Goal: Task Accomplishment & Management: Use online tool/utility

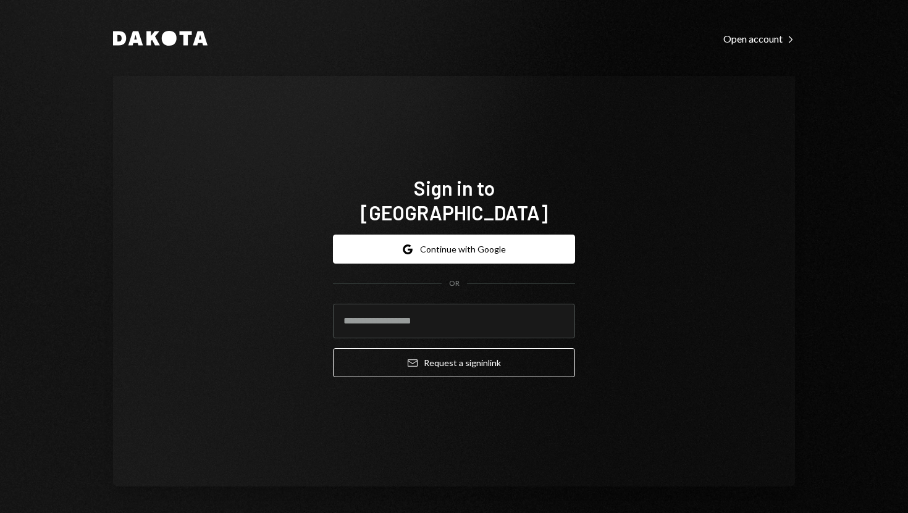
type input "**********"
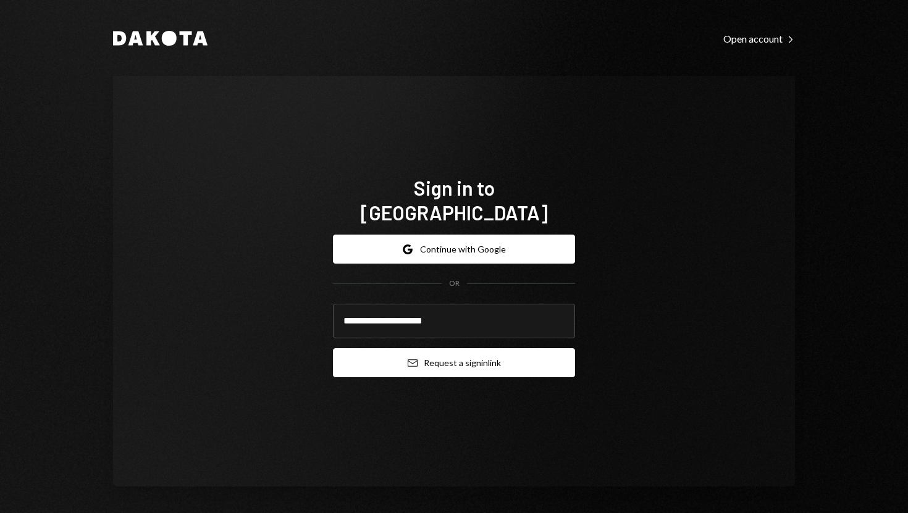
click at [372, 348] on button "Email Request a sign in link" at bounding box center [454, 362] width 242 height 29
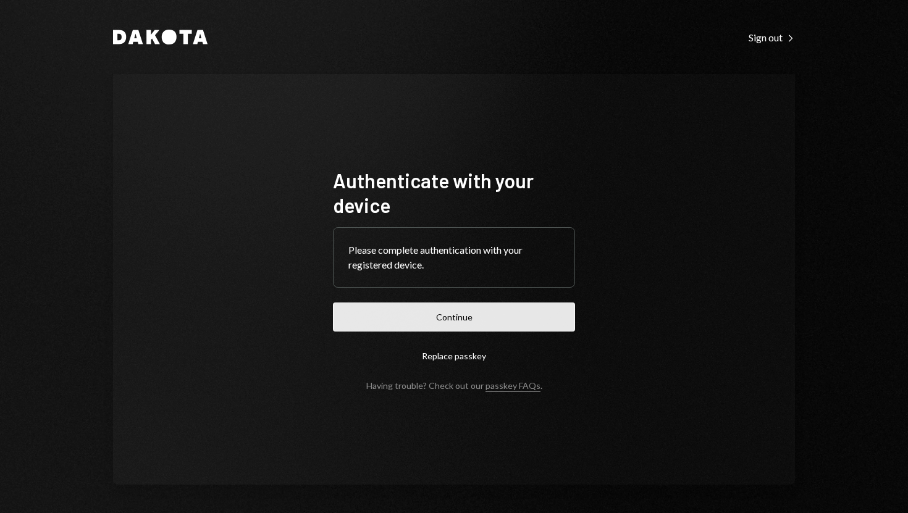
click at [459, 324] on button "Continue" at bounding box center [454, 317] width 242 height 29
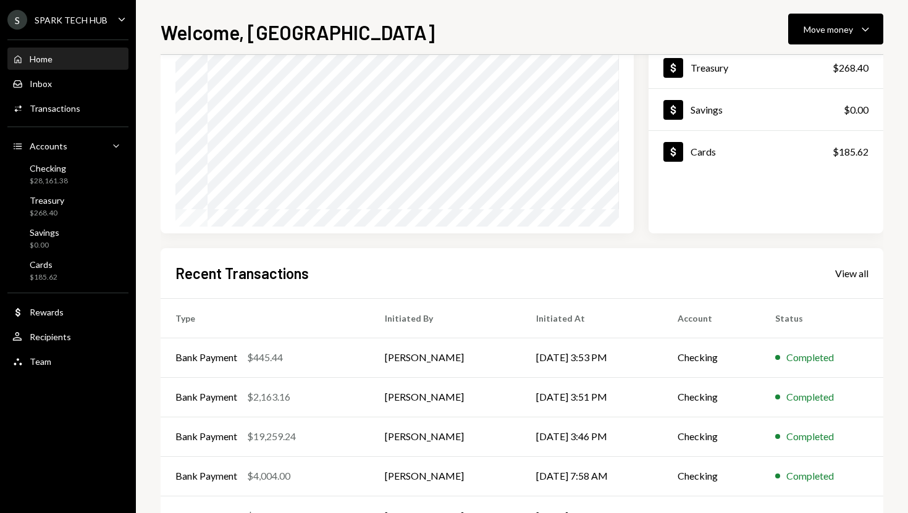
scroll to position [144, 0]
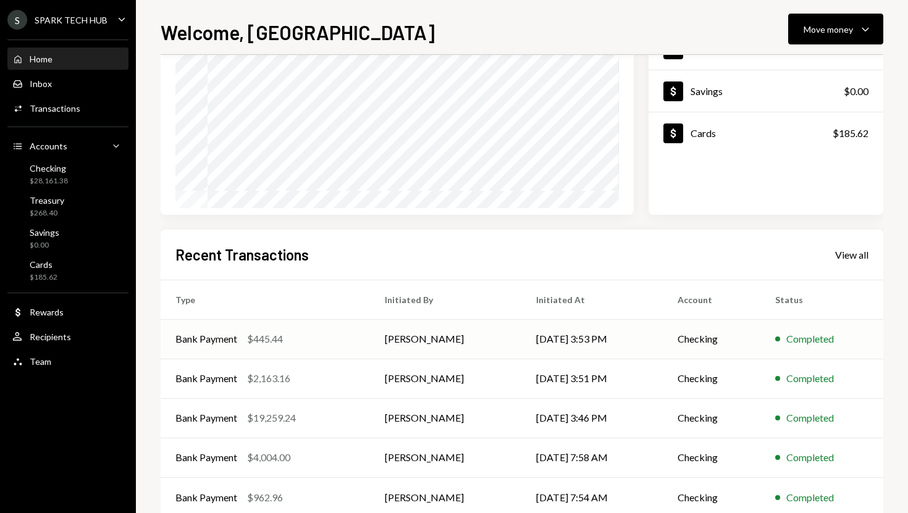
click at [598, 327] on td "[DATE] 3:53 PM" at bounding box center [591, 339] width 141 height 40
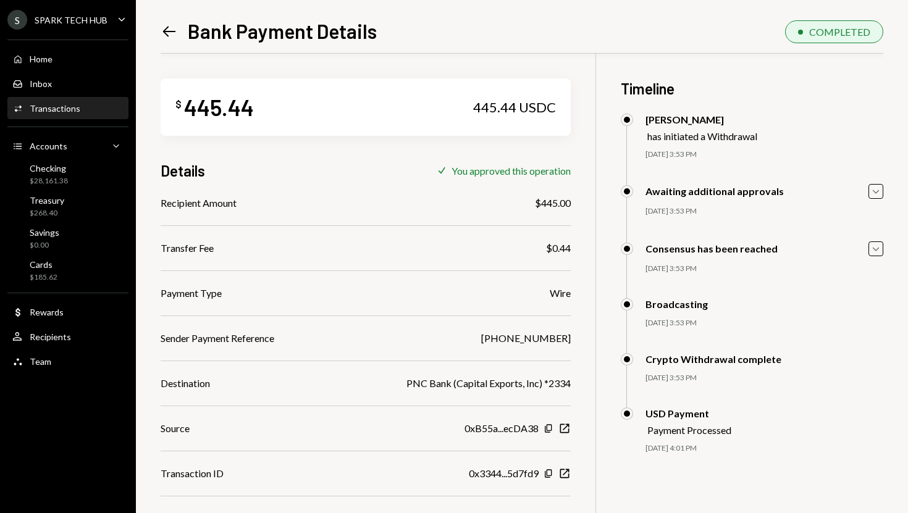
scroll to position [58, 0]
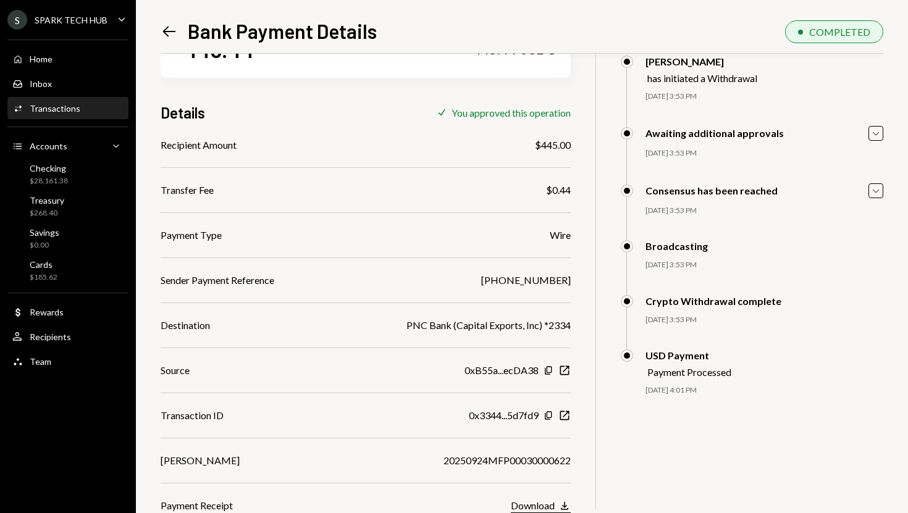
click at [538, 500] on div "Download" at bounding box center [533, 506] width 44 height 12
click at [94, 61] on div "Home Home" at bounding box center [67, 59] width 111 height 11
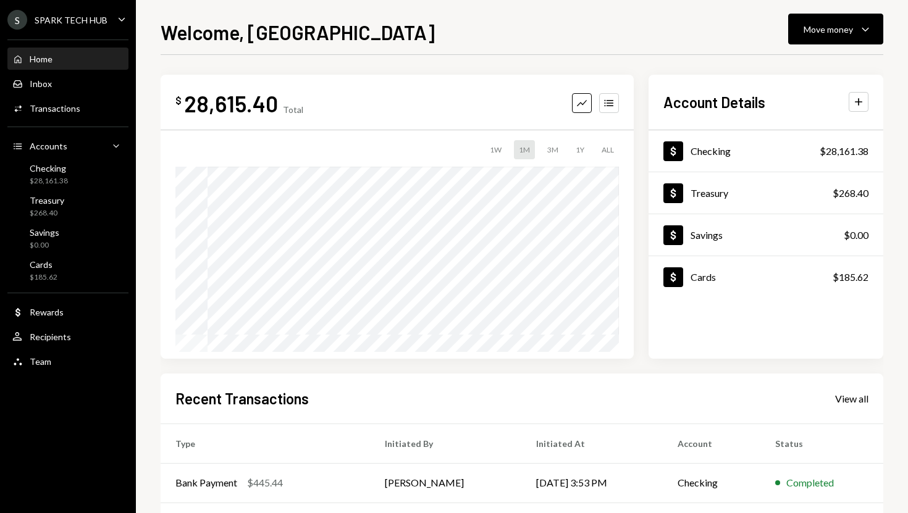
scroll to position [172, 0]
